Goal: Entertainment & Leisure: Browse casually

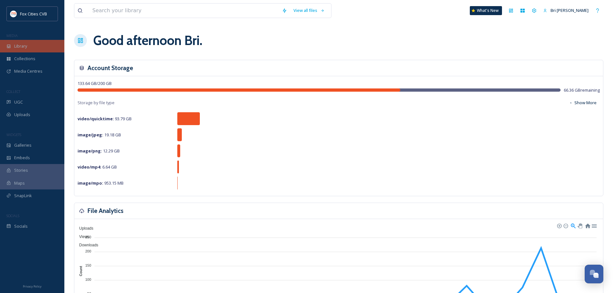
click at [24, 46] on span "Library" at bounding box center [20, 46] width 13 height 6
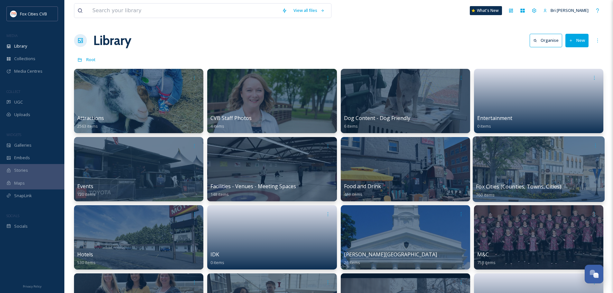
click at [519, 160] on div at bounding box center [539, 169] width 132 height 66
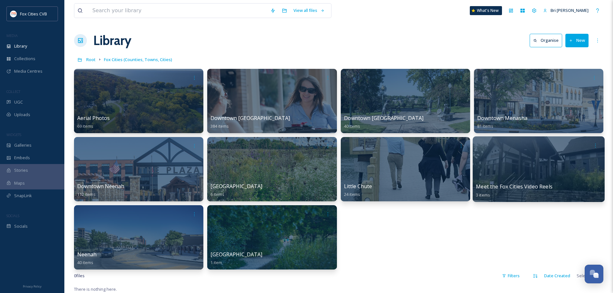
click at [520, 143] on div at bounding box center [539, 146] width 126 height 12
click at [495, 160] on div at bounding box center [539, 169] width 132 height 66
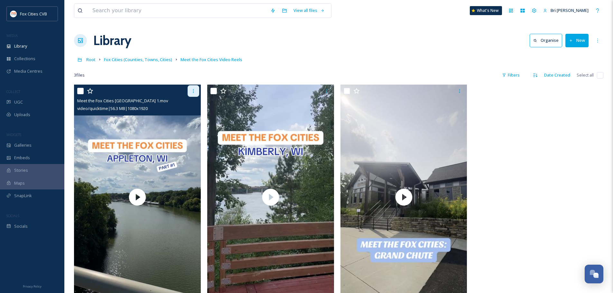
click at [192, 89] on icon at bounding box center [193, 91] width 5 height 5
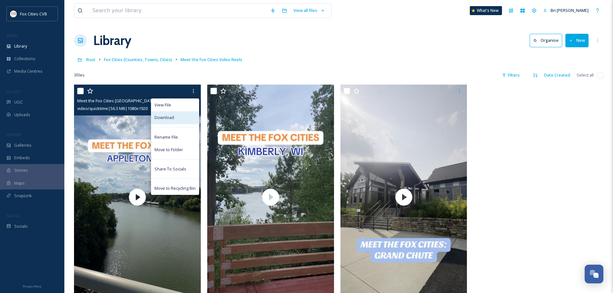
click at [169, 116] on span "Download" at bounding box center [165, 118] width 20 height 6
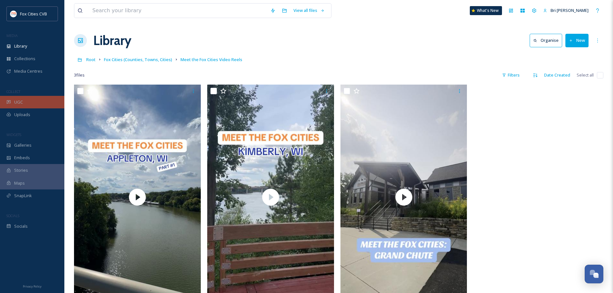
click at [44, 100] on div "UGC" at bounding box center [32, 102] width 64 height 13
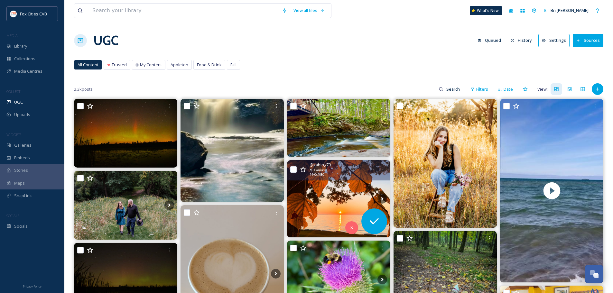
click at [352, 201] on img at bounding box center [338, 199] width 103 height 78
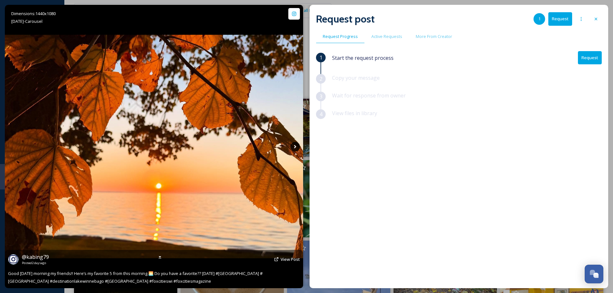
click at [296, 145] on icon at bounding box center [295, 147] width 10 height 10
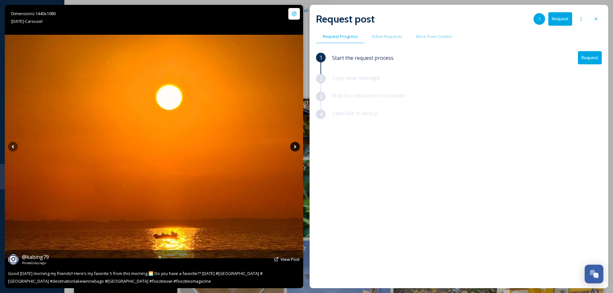
click at [296, 145] on icon at bounding box center [295, 147] width 10 height 10
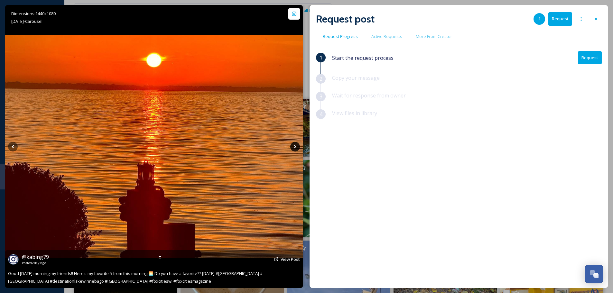
click at [296, 145] on icon at bounding box center [295, 147] width 10 height 10
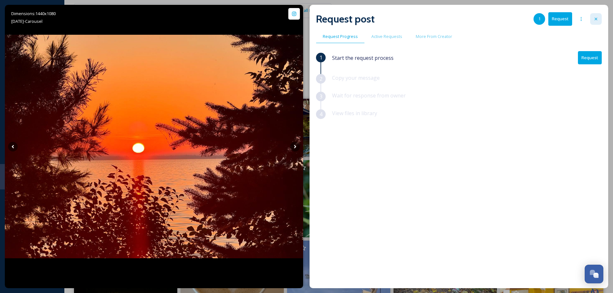
click at [598, 18] on icon at bounding box center [596, 18] width 5 height 5
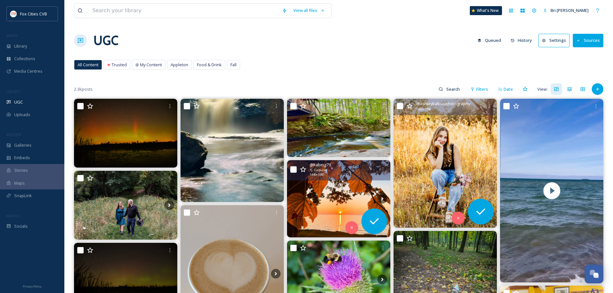
click at [436, 141] on img at bounding box center [445, 163] width 103 height 129
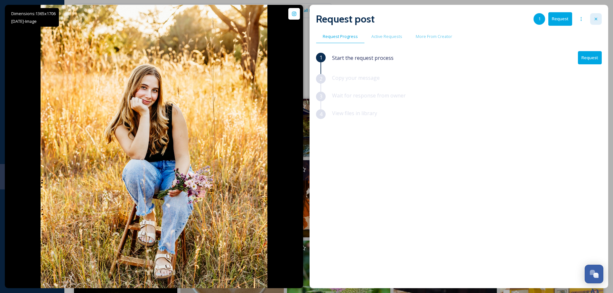
click at [596, 14] on div at bounding box center [596, 19] width 12 height 12
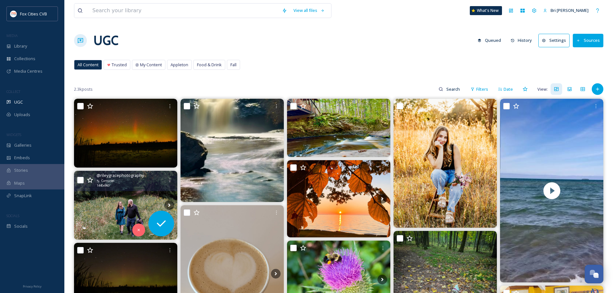
click at [134, 206] on img at bounding box center [125, 205] width 103 height 69
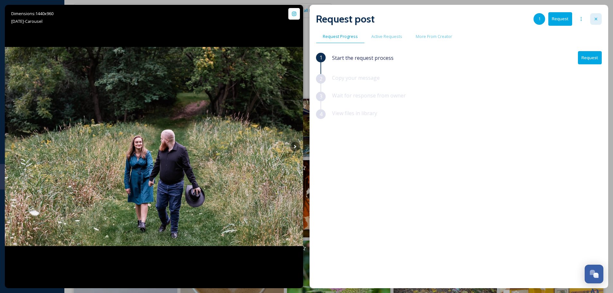
click at [598, 18] on icon at bounding box center [596, 18] width 5 height 5
